Goal: Information Seeking & Learning: Check status

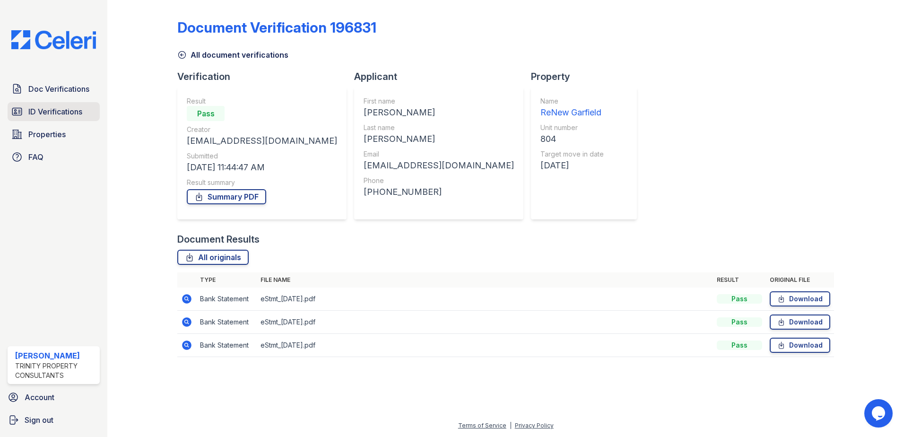
click at [63, 112] on span "ID Verifications" at bounding box center [55, 111] width 54 height 11
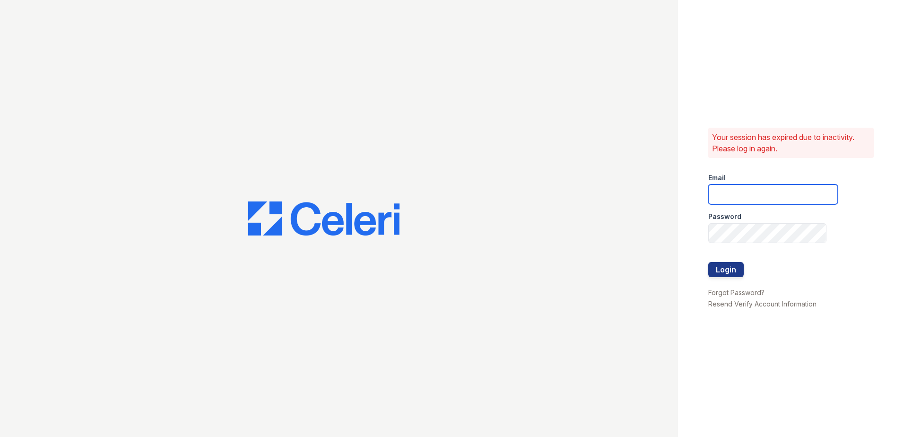
type input "sjimenez@trinity-pm.com"
click at [727, 273] on button "Login" at bounding box center [725, 269] width 35 height 15
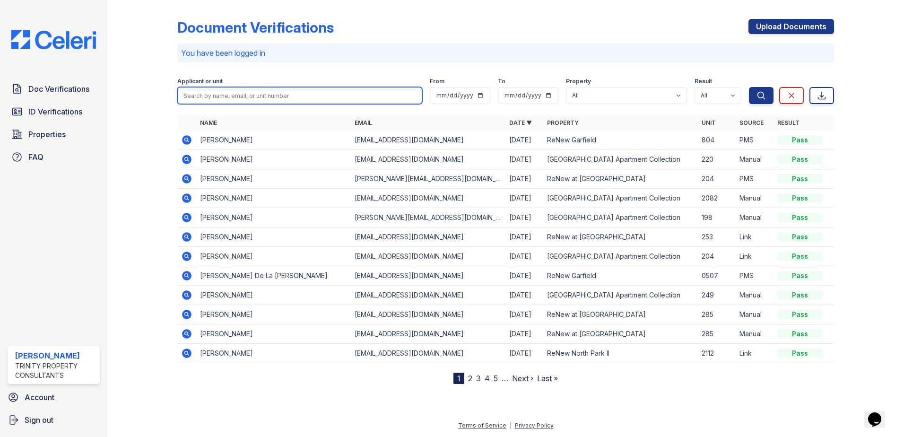
click at [239, 95] on input "search" at bounding box center [299, 95] width 245 height 17
type input "[PERSON_NAME]"
click at [749, 87] on button "Search" at bounding box center [761, 95] width 25 height 17
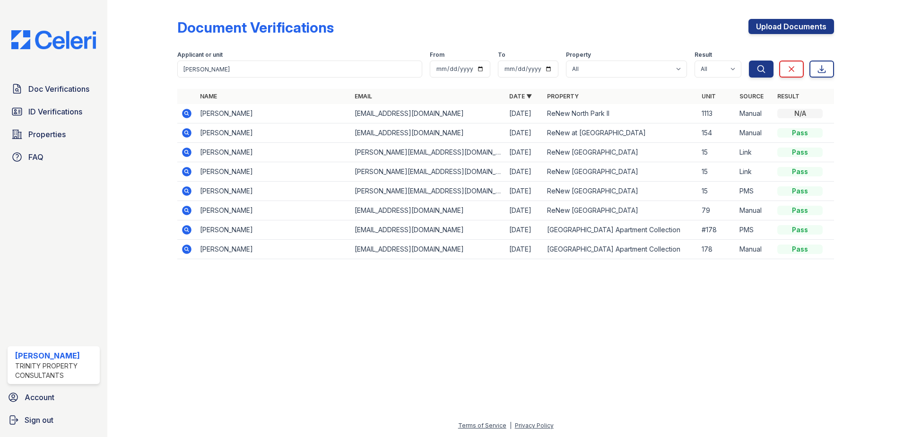
click at [182, 116] on icon at bounding box center [186, 113] width 11 height 11
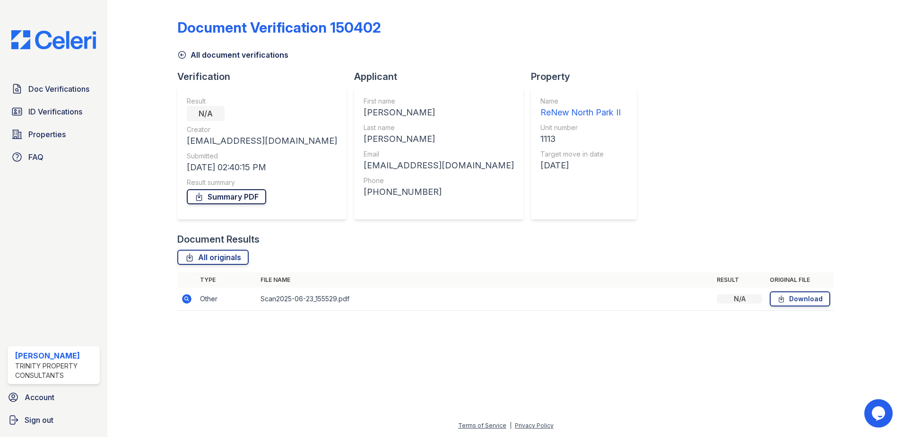
click at [239, 197] on link "Summary PDF" at bounding box center [226, 196] width 79 height 15
click at [167, 147] on div at bounding box center [149, 162] width 55 height 316
